Goal: Obtain resource: Obtain resource

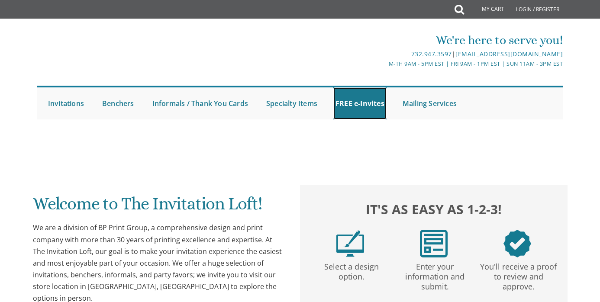
click at [363, 87] on link "FREE e-Invites" at bounding box center [359, 103] width 53 height 32
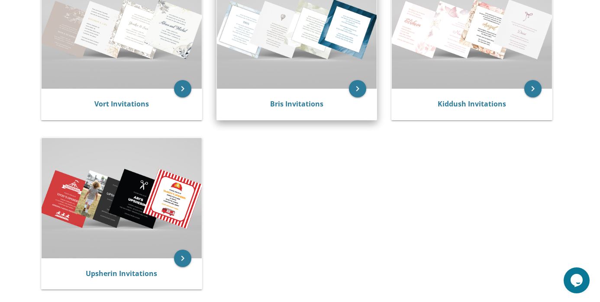
scroll to position [243, 0]
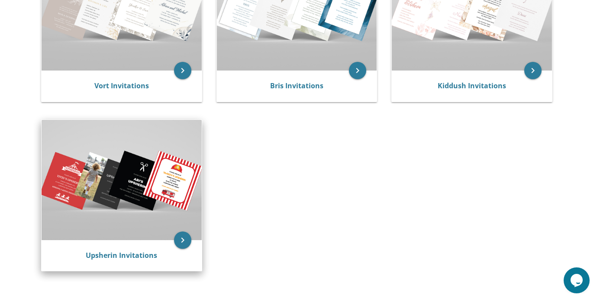
click at [165, 232] on img at bounding box center [122, 180] width 160 height 120
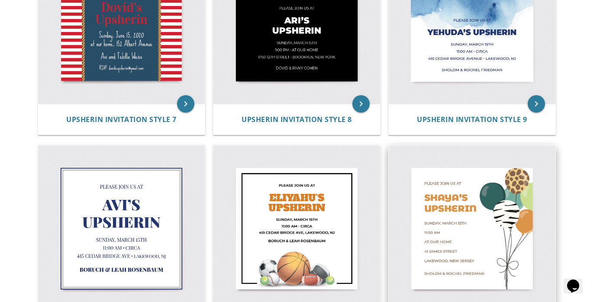
scroll to position [654, 0]
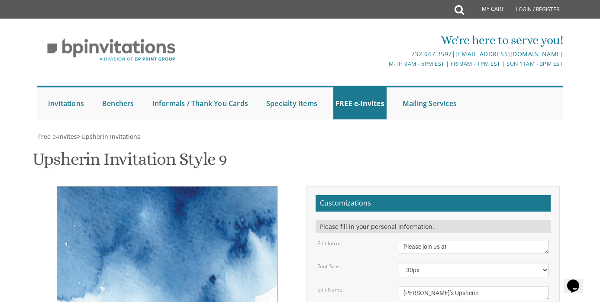
scroll to position [173, 0]
click at [421, 286] on textarea "Yehuda’s Upsherin" at bounding box center [474, 293] width 150 height 14
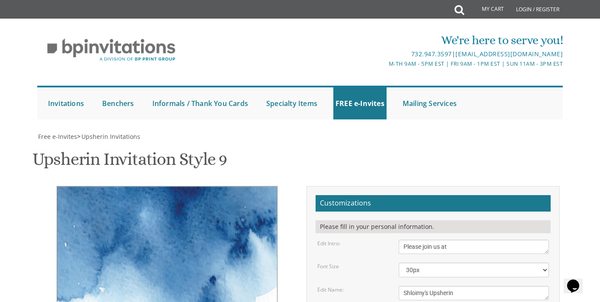
type textarea "Shloimy's Upsherin"
